Goal: Information Seeking & Learning: Learn about a topic

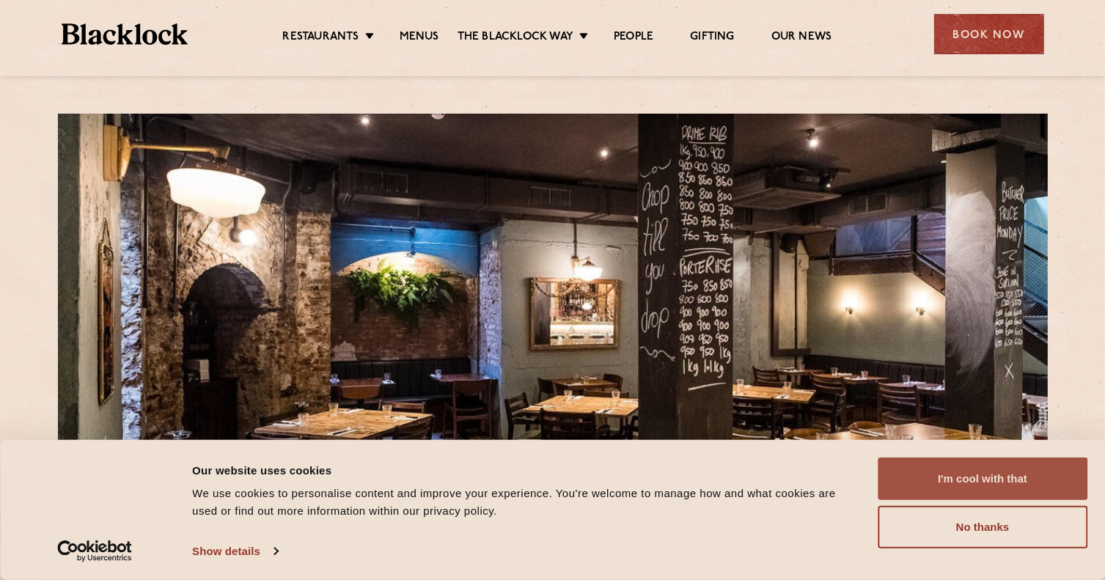
click at [996, 484] on button "I'm cool with that" at bounding box center [983, 479] width 210 height 43
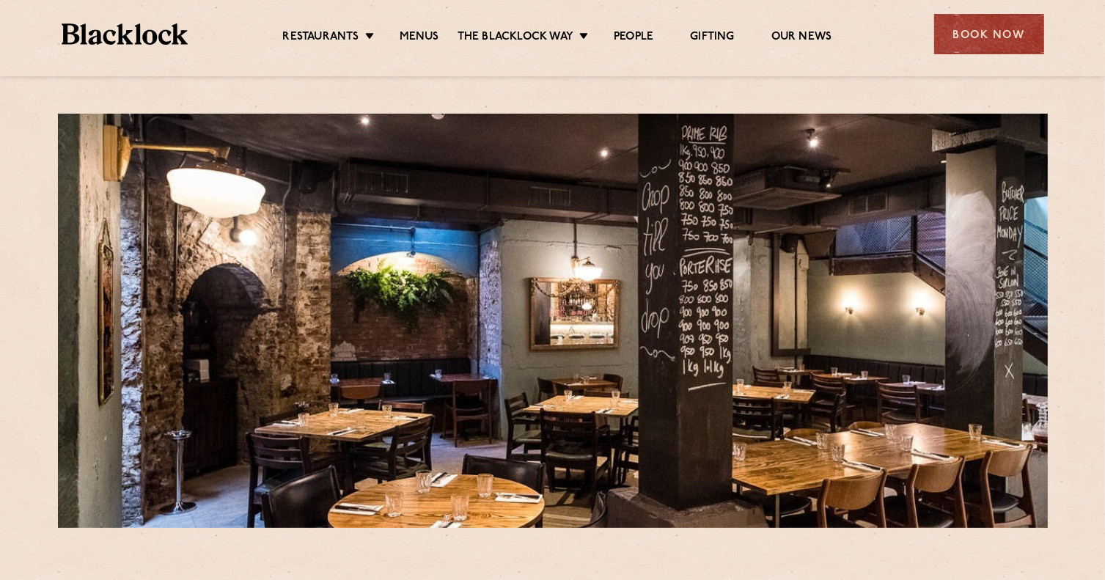
drag, startPoint x: 996, startPoint y: 484, endPoint x: 643, endPoint y: 310, distance: 393.3
click at [643, 310] on div at bounding box center [553, 321] width 990 height 414
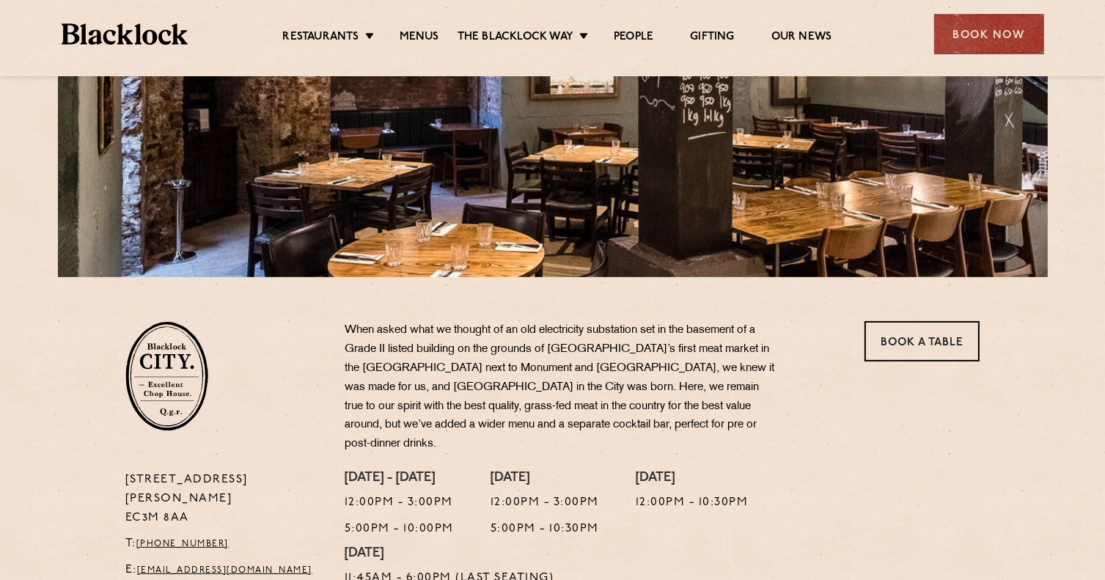
scroll to position [252, 0]
click at [408, 42] on link "Menus" at bounding box center [420, 38] width 40 height 16
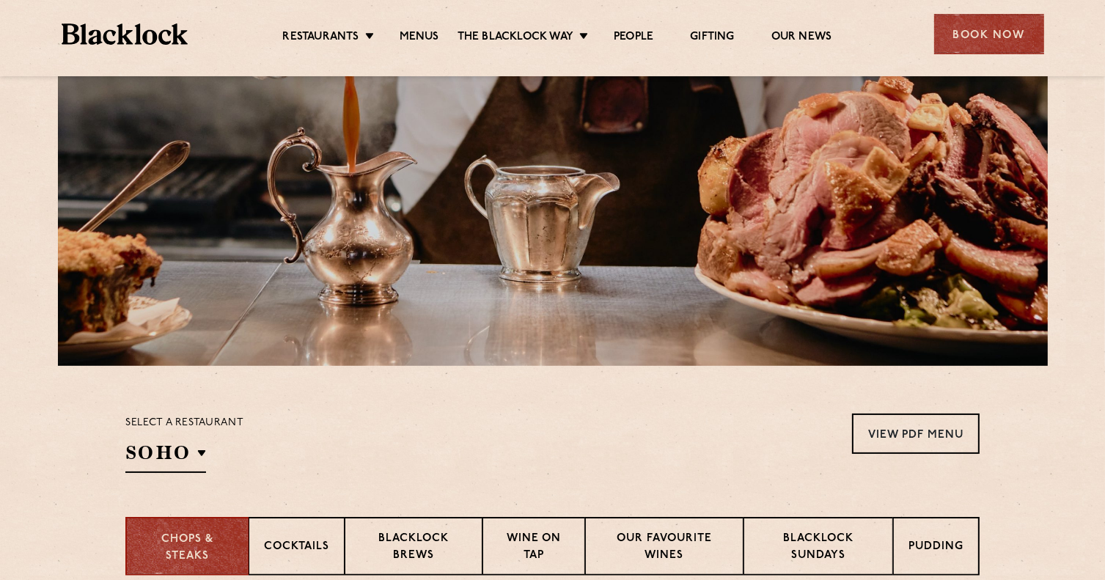
scroll to position [138, 0]
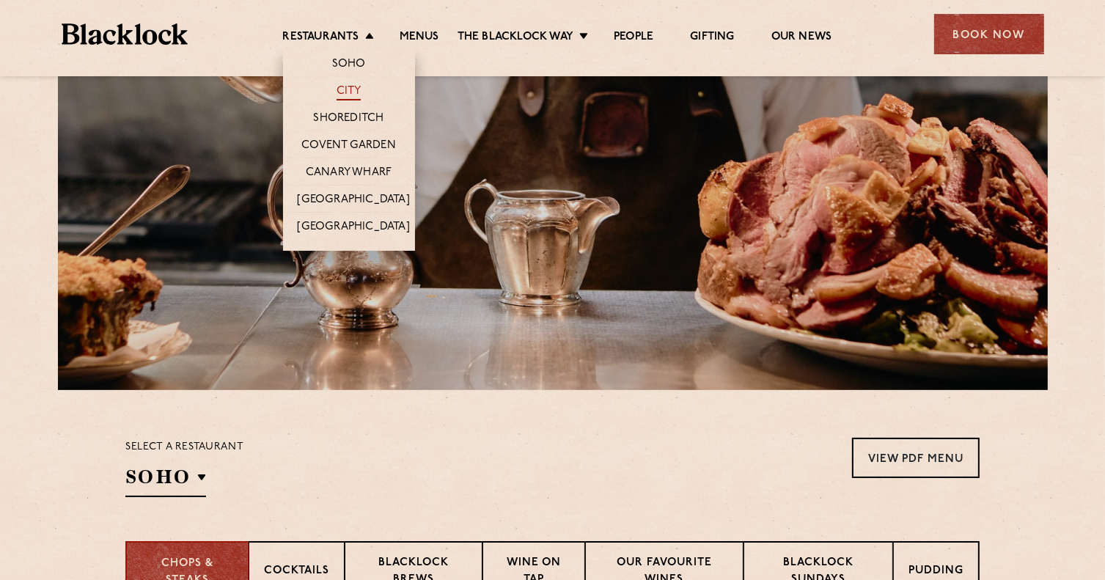
click at [346, 89] on link "City" at bounding box center [349, 92] width 25 height 16
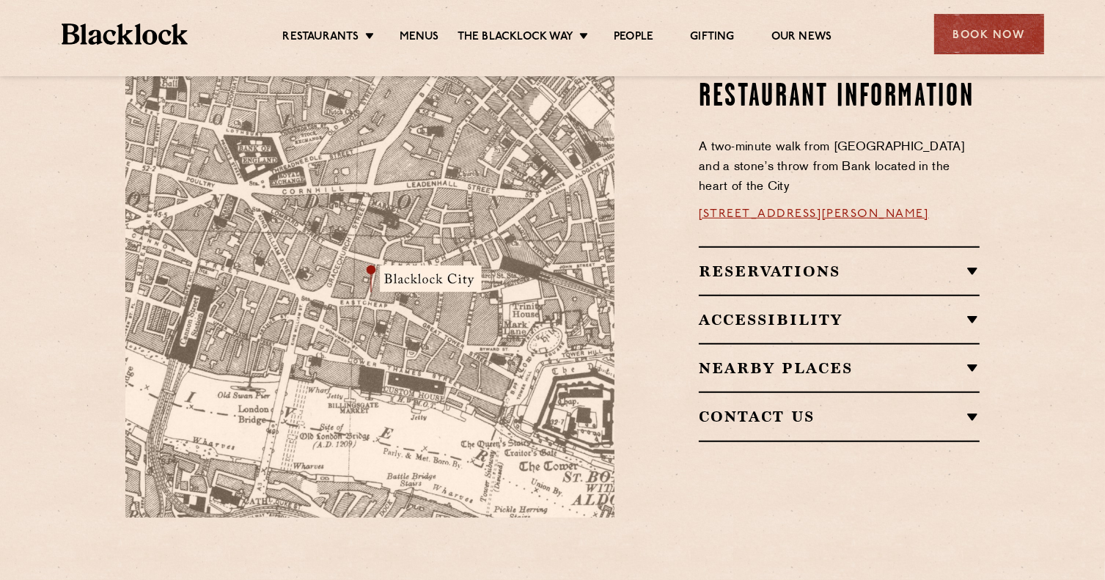
scroll to position [907, 0]
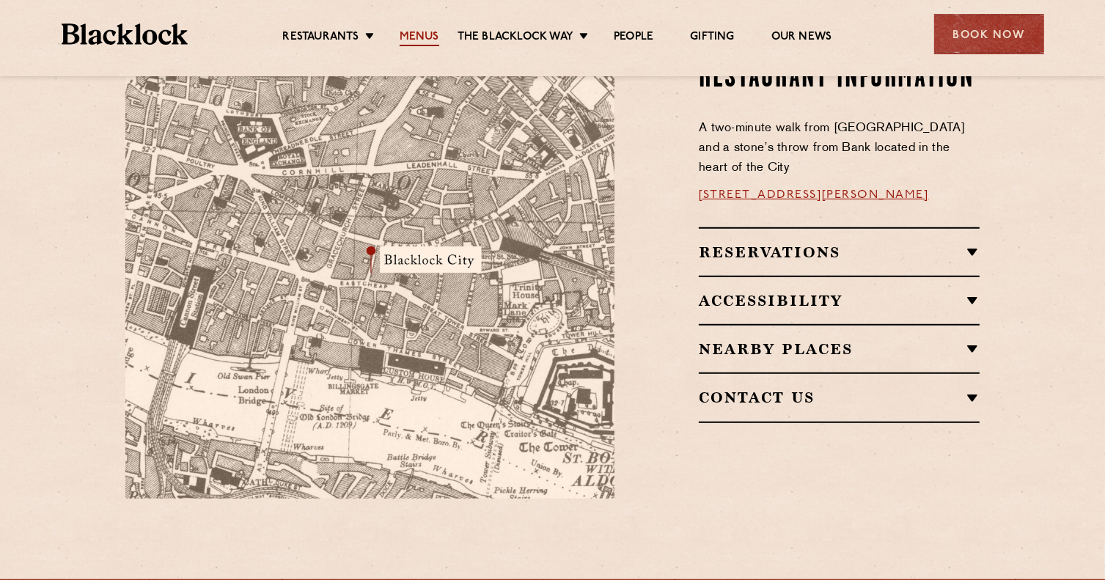
click at [405, 43] on link "Menus" at bounding box center [420, 38] width 40 height 16
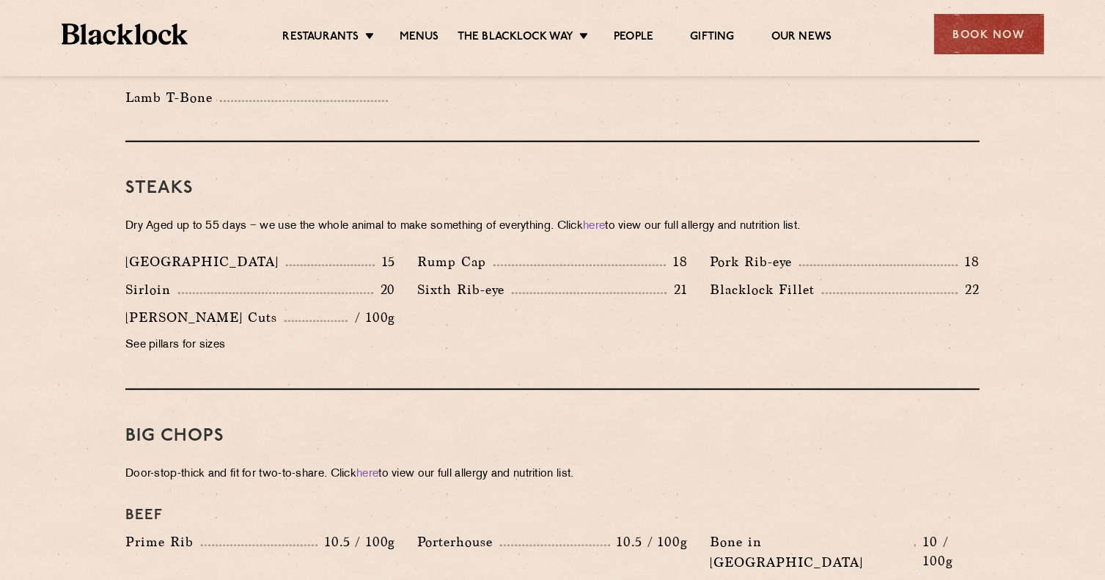
scroll to position [1301, 0]
click at [605, 219] on link "here" at bounding box center [594, 224] width 22 height 11
click at [54, 430] on section "Pre Chop Bites Blacklock Potted Meats & Kimchi 1.5 Egg & Anchovy 1.5 Cheese & P…" at bounding box center [552, 492] width 1105 height 2111
